Goal: Task Accomplishment & Management: Manage account settings

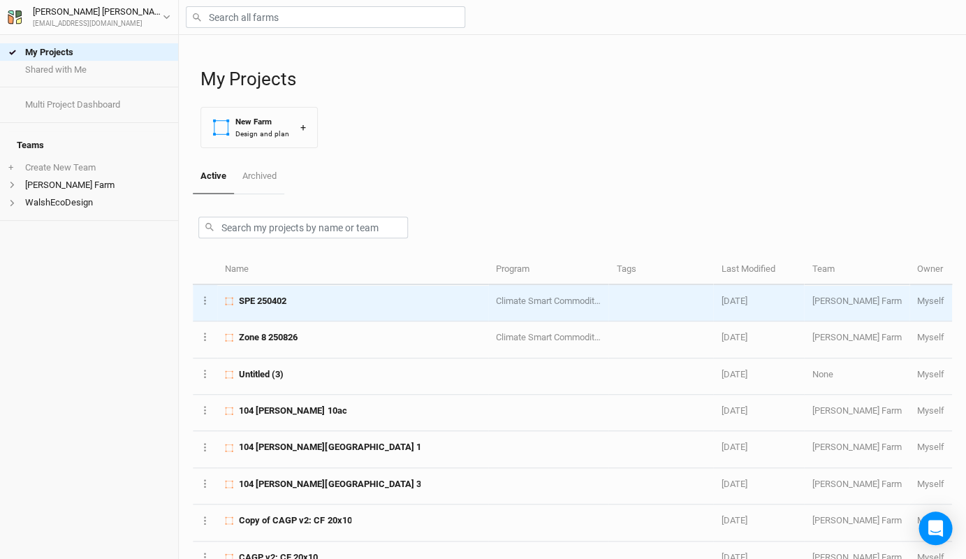
click at [277, 307] on td "SPE 250402" at bounding box center [352, 303] width 271 height 36
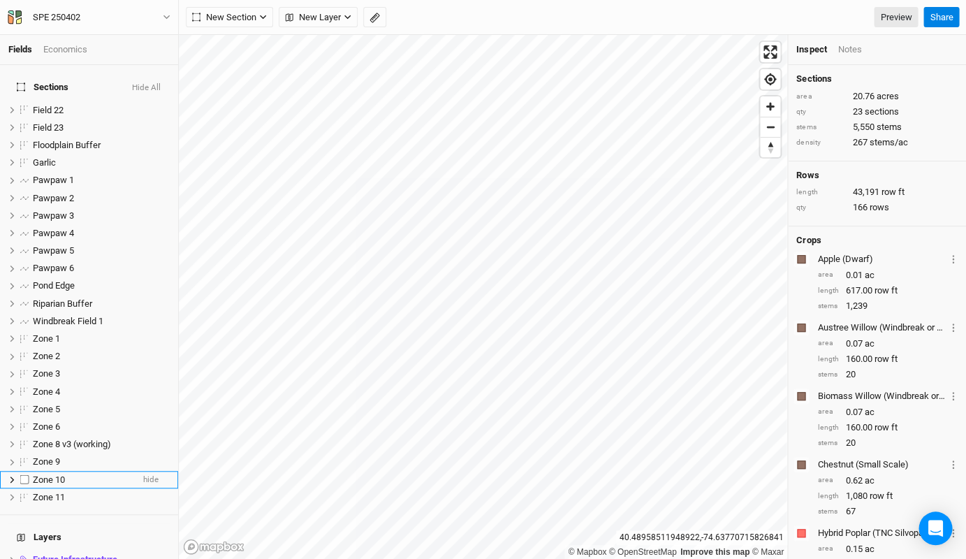
click at [22, 471] on label at bounding box center [24, 479] width 17 height 17
click at [22, 475] on input "checkbox" at bounding box center [24, 479] width 9 height 9
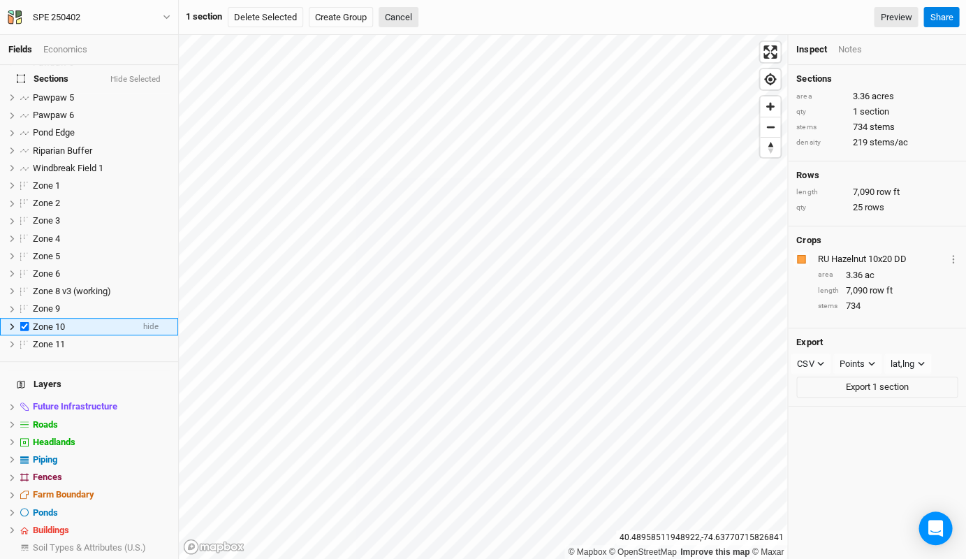
click at [159, 318] on li "Zone 10 hide" at bounding box center [89, 326] width 178 height 17
checkbox input "false"
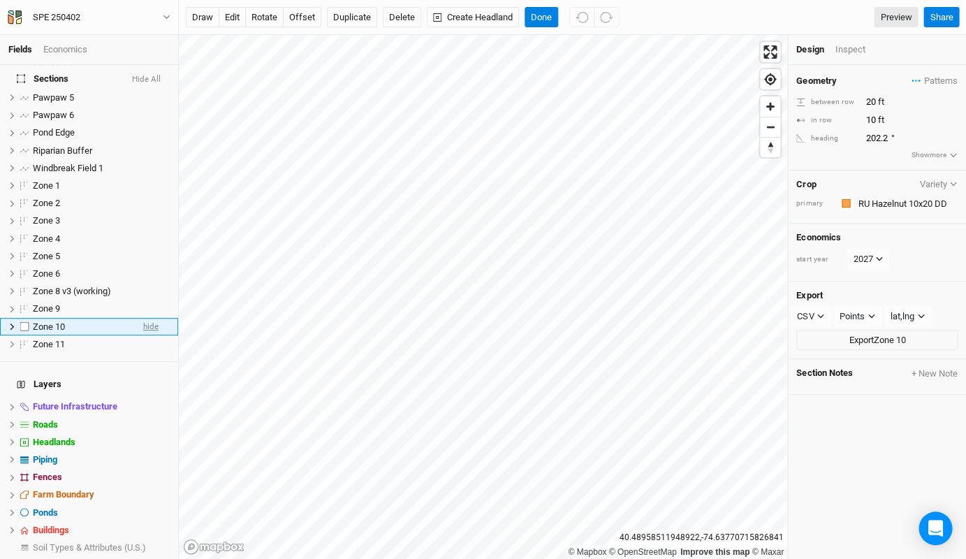
click at [151, 318] on span "hide" at bounding box center [150, 326] width 15 height 17
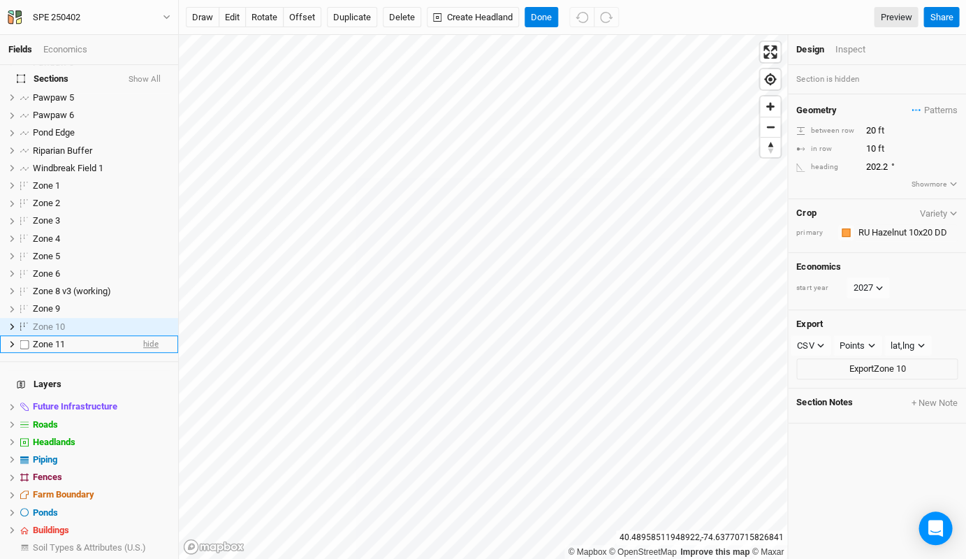
click at [150, 335] on span "hide" at bounding box center [150, 343] width 15 height 17
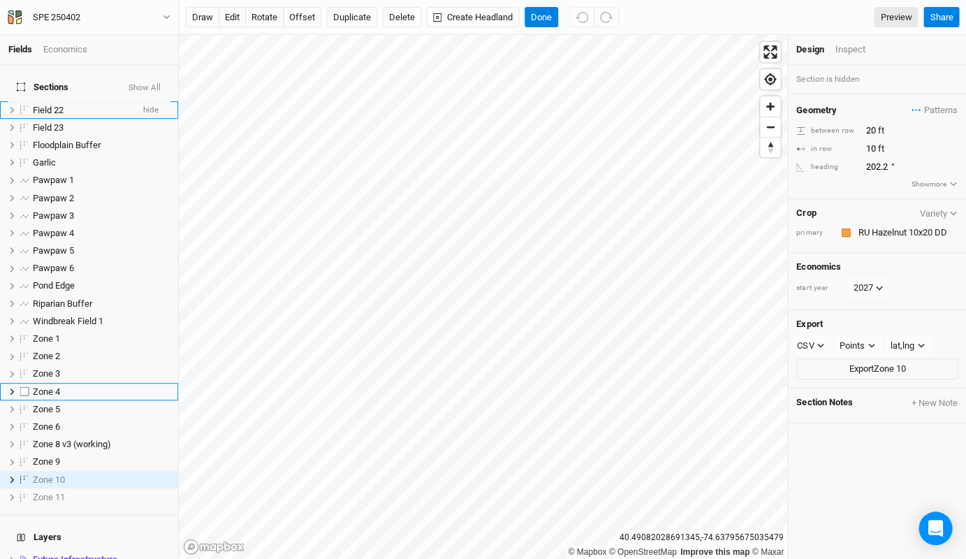
scroll to position [0, 0]
click at [151, 119] on span "hide" at bounding box center [150, 127] width 15 height 17
click at [152, 101] on span "hide" at bounding box center [150, 109] width 15 height 17
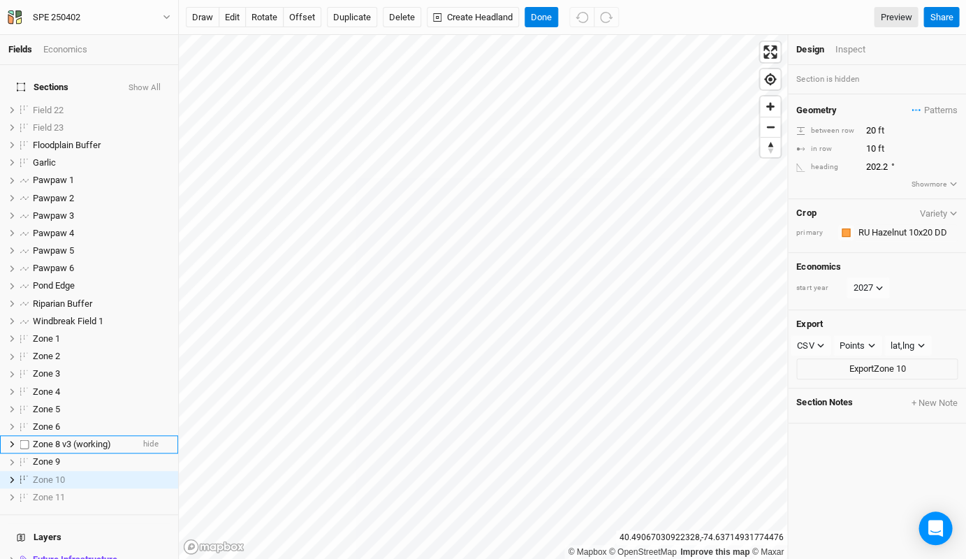
click at [58, 438] on span "Zone 8 v3 (working)" at bounding box center [72, 443] width 78 height 10
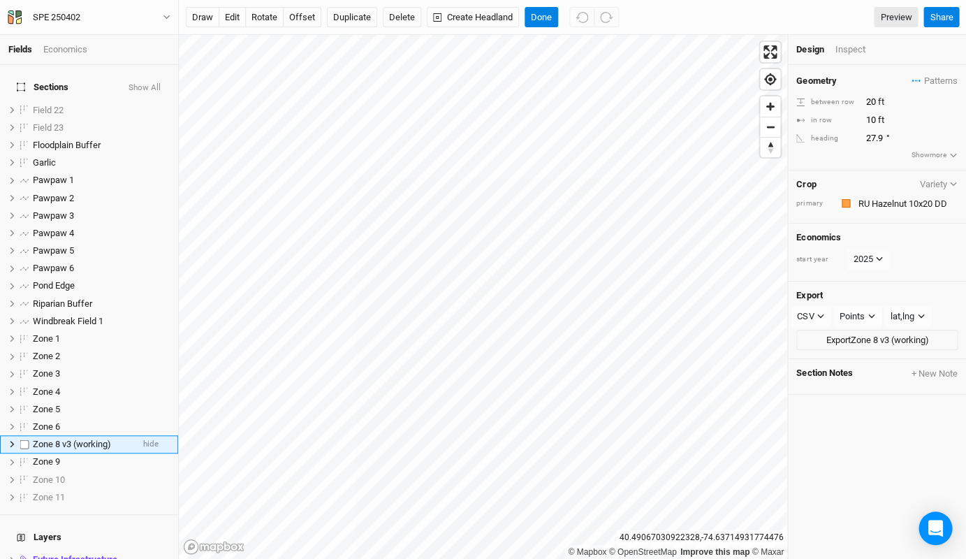
scroll to position [118, 0]
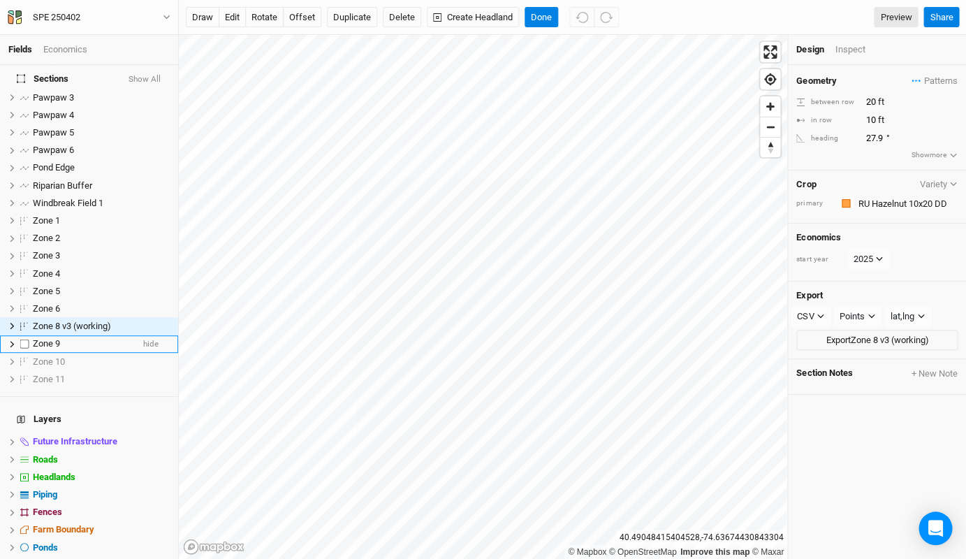
click at [25, 335] on label at bounding box center [24, 343] width 17 height 17
click at [25, 339] on input "checkbox" at bounding box center [24, 343] width 9 height 9
checkbox input "true"
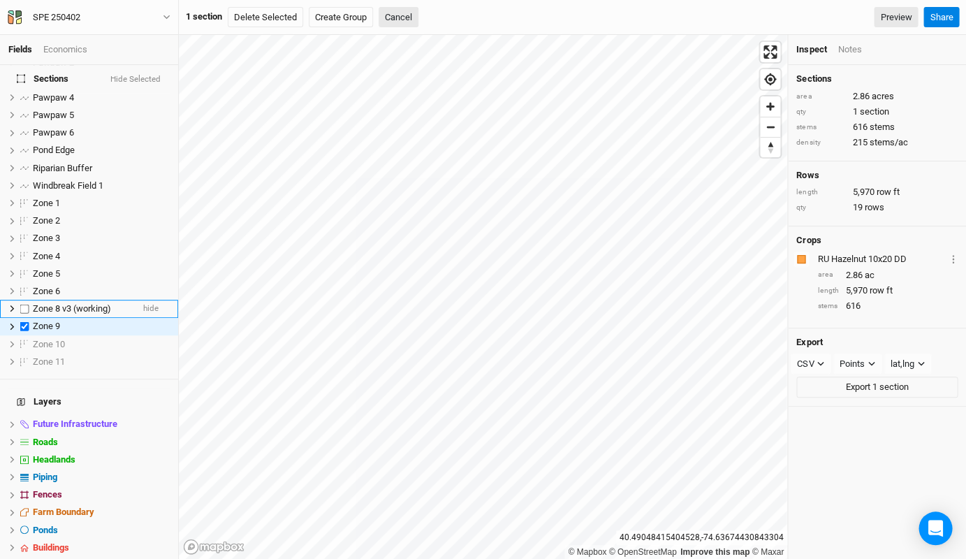
click at [24, 299] on label at bounding box center [24, 307] width 17 height 17
click at [24, 304] on input "checkbox" at bounding box center [24, 308] width 9 height 9
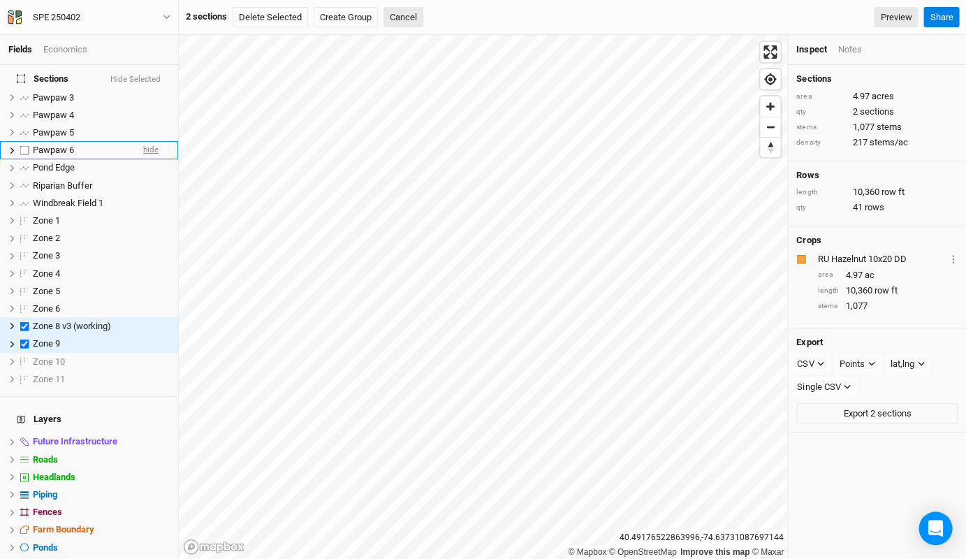
click at [156, 142] on span "hide" at bounding box center [150, 150] width 15 height 17
click at [156, 126] on span "hide" at bounding box center [150, 132] width 15 height 17
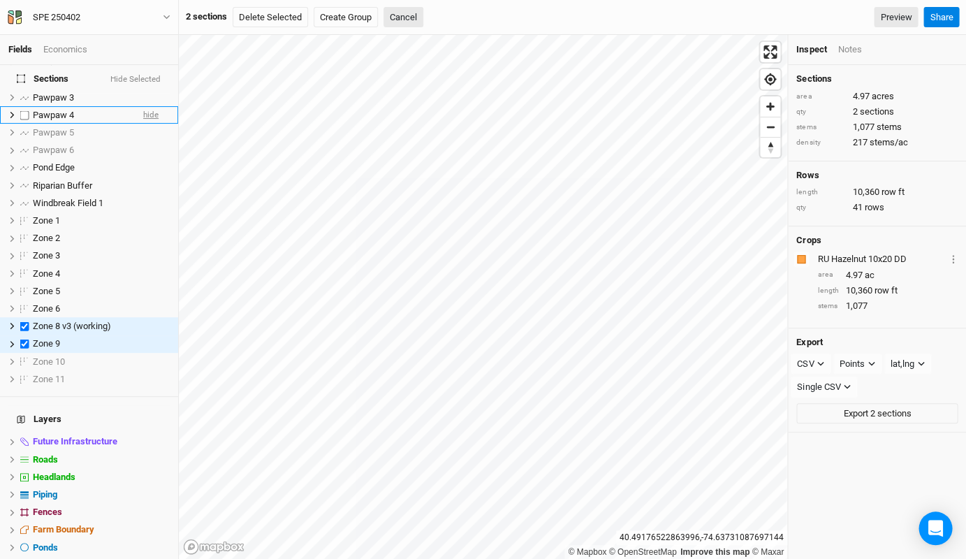
click at [153, 106] on span "hide" at bounding box center [150, 114] width 15 height 17
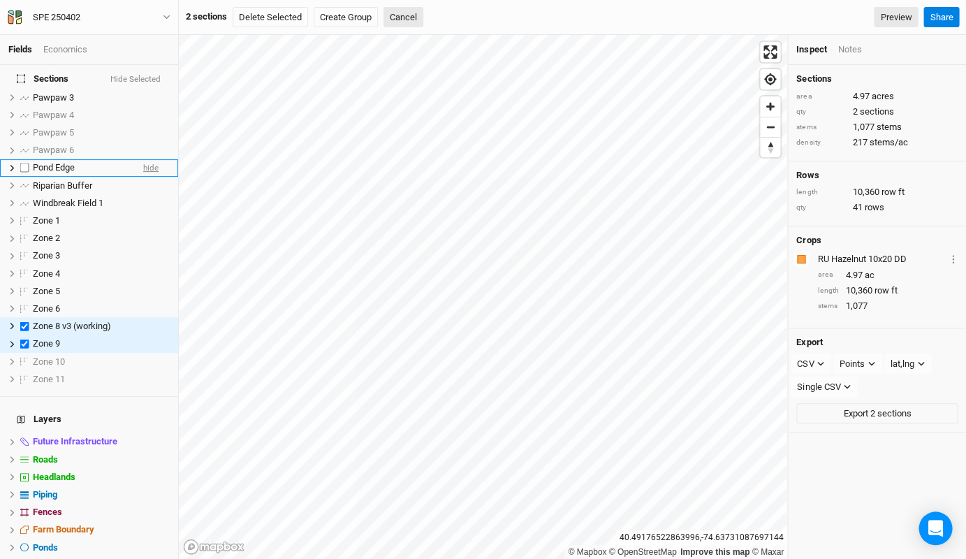
click at [147, 159] on span "hide" at bounding box center [150, 167] width 15 height 17
click at [147, 177] on span "hide" at bounding box center [150, 185] width 15 height 17
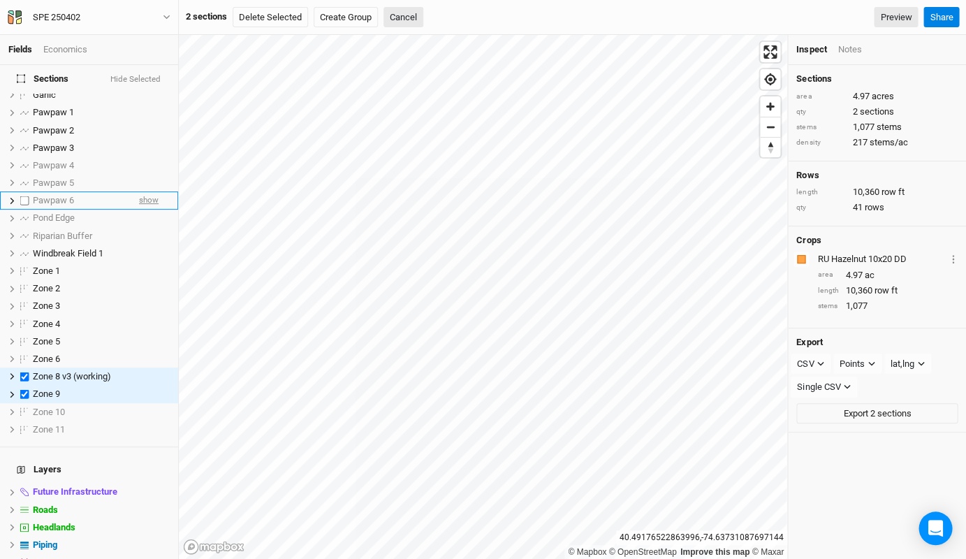
scroll to position [64, 0]
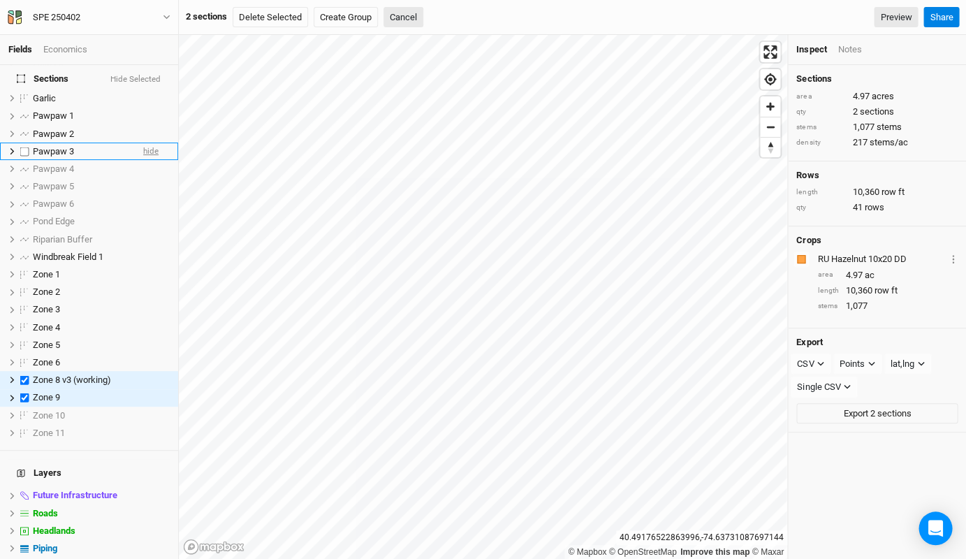
click at [156, 142] on span "hide" at bounding box center [150, 150] width 15 height 17
click at [154, 125] on span "hide" at bounding box center [150, 133] width 15 height 17
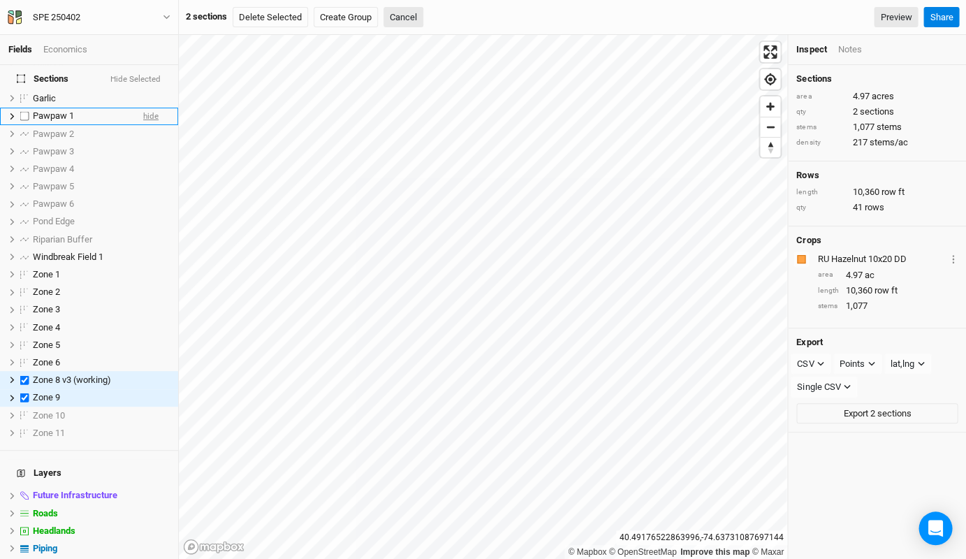
click at [154, 108] on span "hide" at bounding box center [150, 116] width 15 height 17
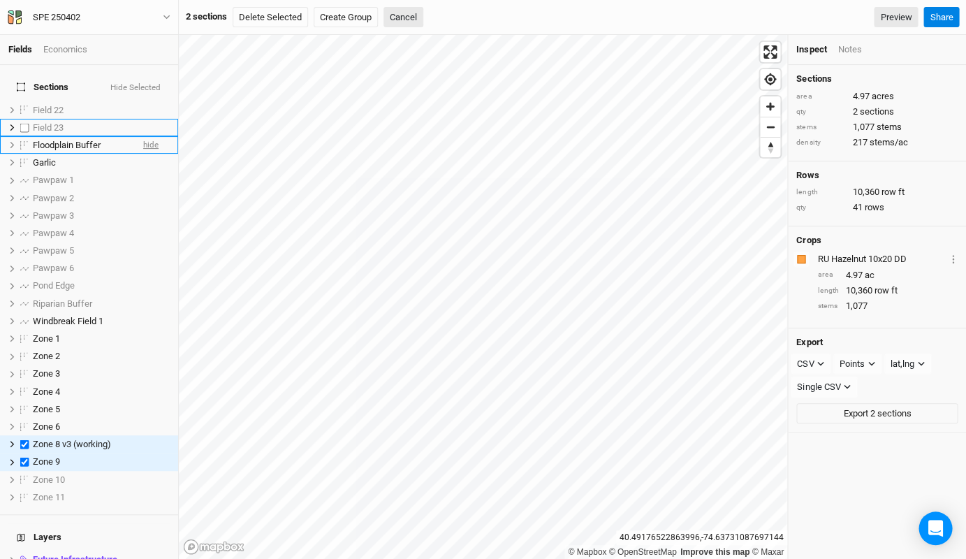
scroll to position [0, 0]
click at [152, 136] on span "hide" at bounding box center [150, 144] width 15 height 17
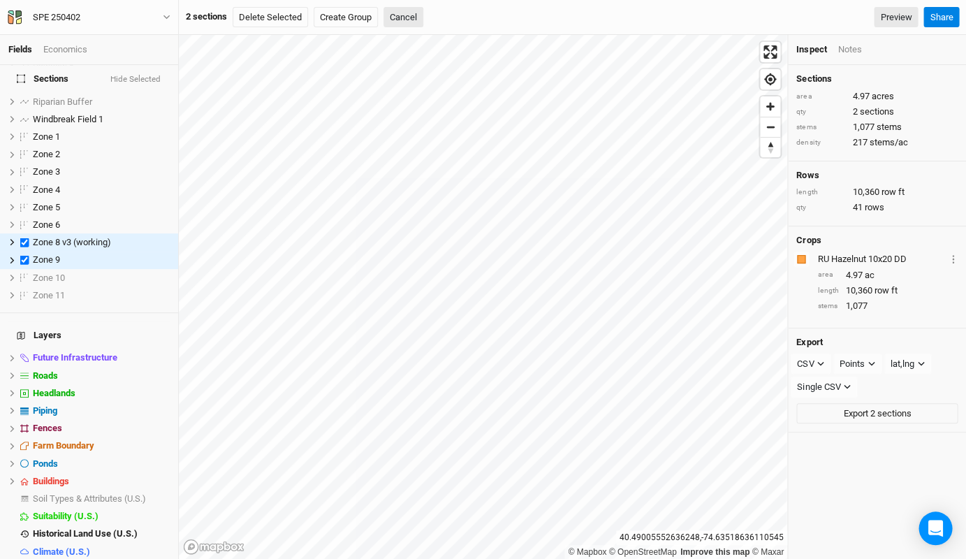
scroll to position [201, 0]
click at [26, 234] on label at bounding box center [24, 242] width 17 height 17
click at [26, 238] on input "checkbox" at bounding box center [24, 242] width 9 height 9
checkbox input "false"
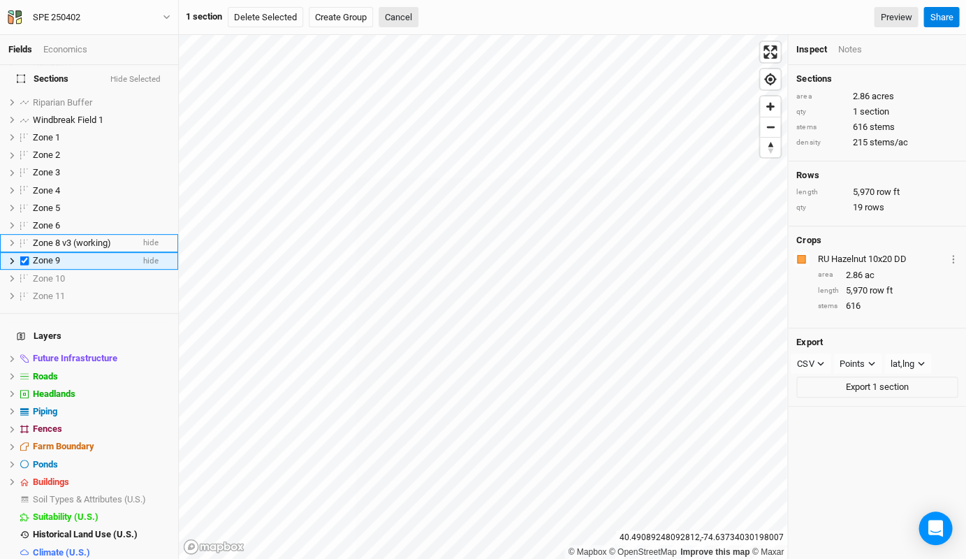
click at [25, 252] on label at bounding box center [24, 260] width 17 height 17
click at [25, 256] on input "checkbox" at bounding box center [24, 260] width 9 height 9
checkbox input "false"
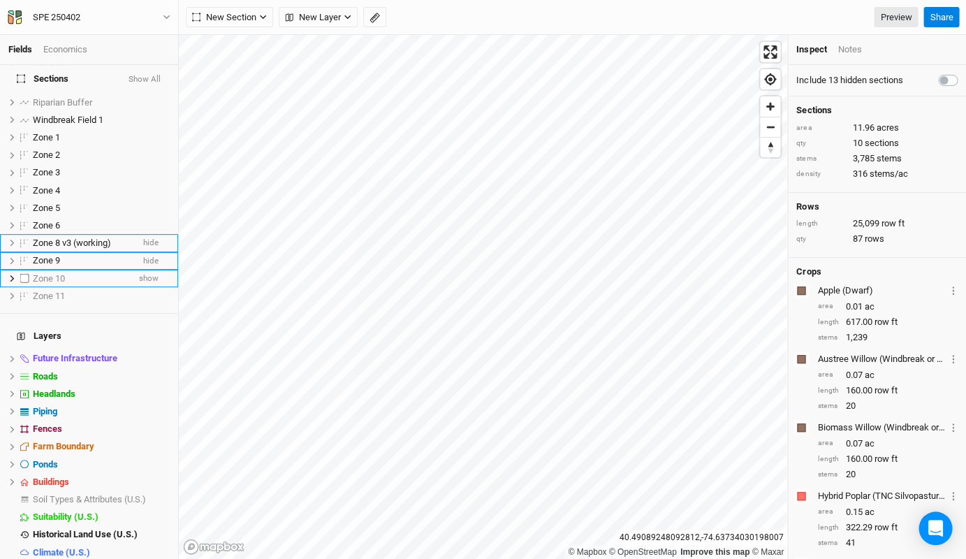
click at [24, 269] on label at bounding box center [24, 277] width 17 height 17
click at [24, 274] on input "checkbox" at bounding box center [24, 278] width 9 height 9
checkbox input "true"
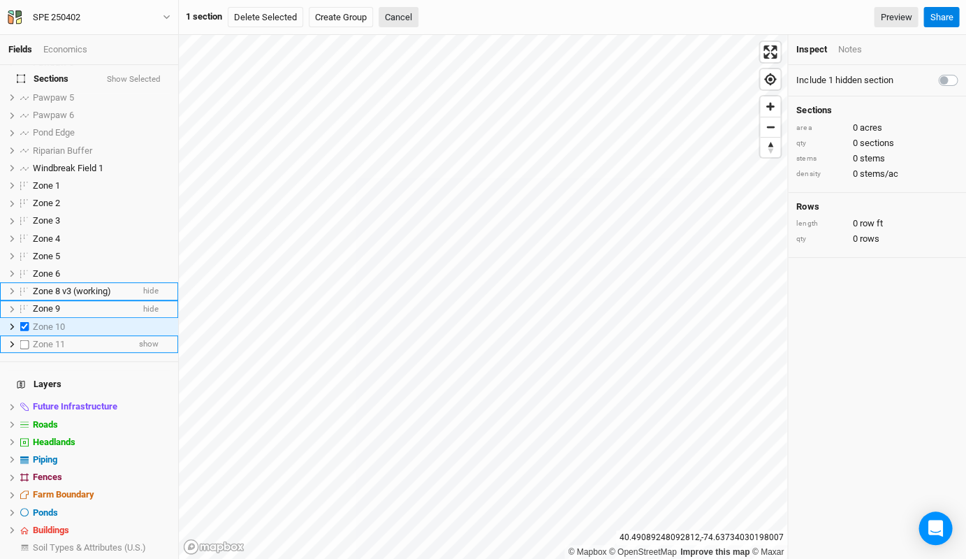
click at [21, 335] on label at bounding box center [24, 343] width 17 height 17
click at [21, 339] on input "checkbox" at bounding box center [24, 343] width 9 height 9
checkbox input "true"
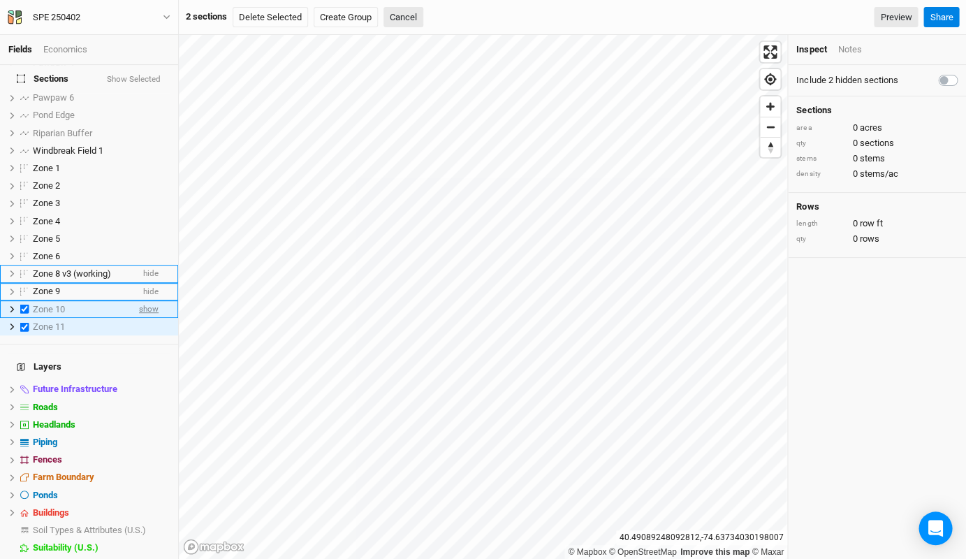
click at [142, 300] on span "show" at bounding box center [149, 308] width 20 height 17
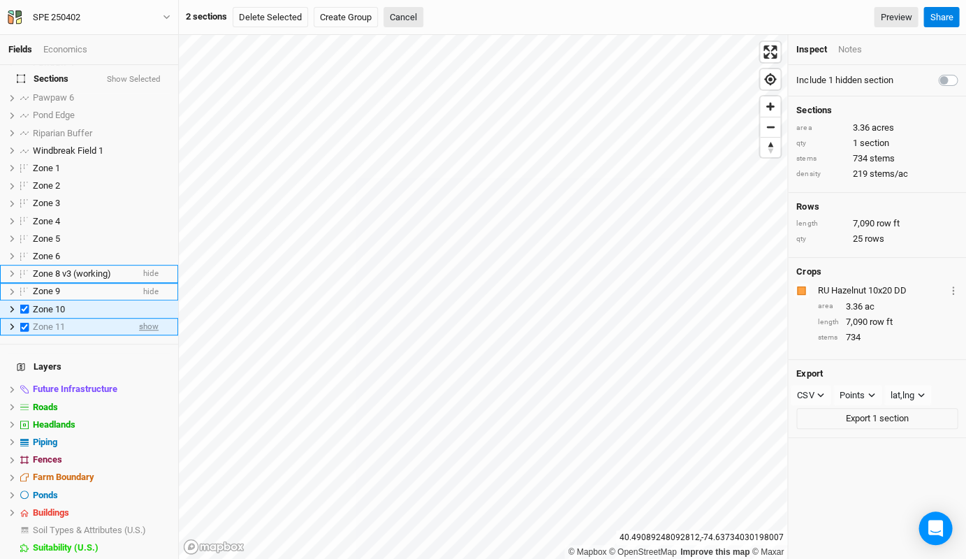
click at [142, 318] on span "show" at bounding box center [149, 326] width 20 height 17
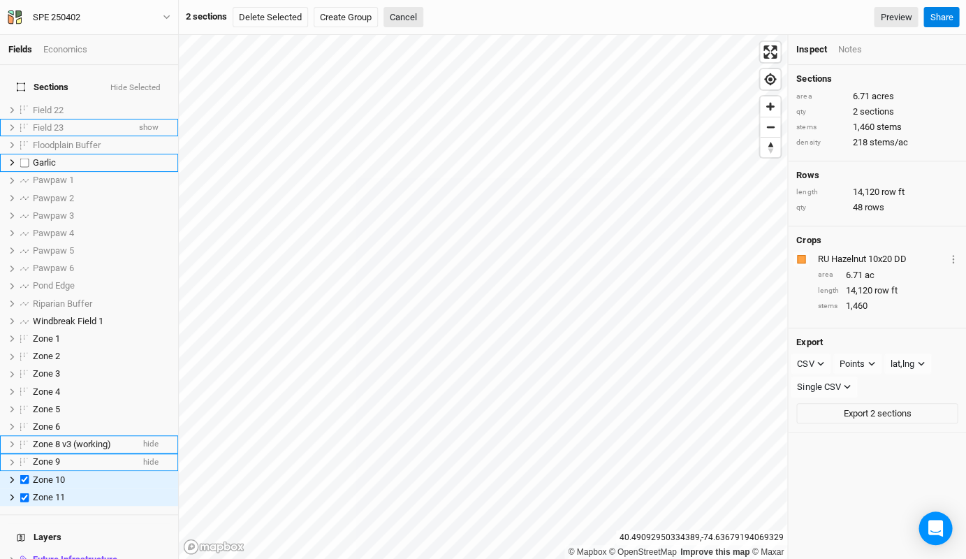
scroll to position [0, 0]
click at [25, 101] on label at bounding box center [24, 109] width 17 height 17
click at [25, 105] on input "checkbox" at bounding box center [24, 109] width 9 height 9
checkbox input "true"
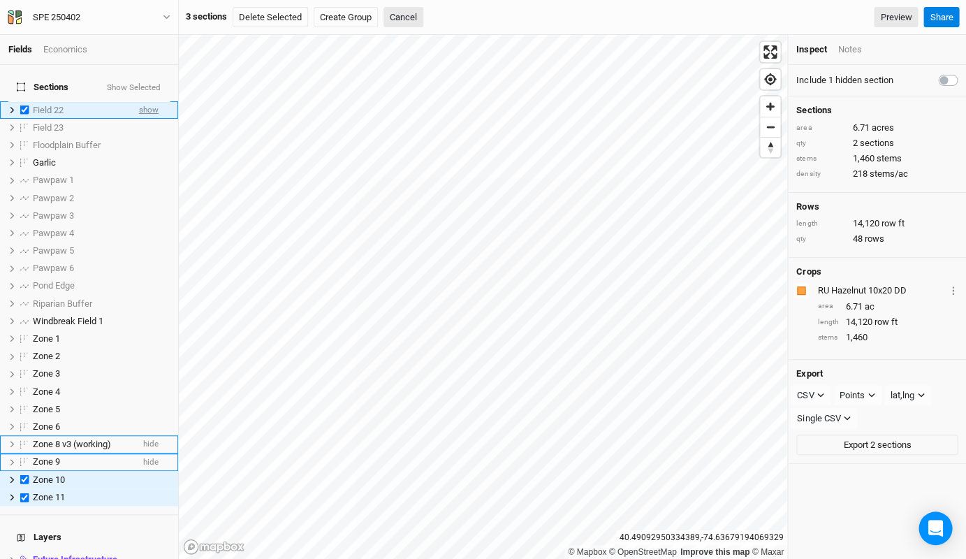
click at [140, 101] on span "show" at bounding box center [149, 109] width 20 height 17
